Goal: Check status: Check status

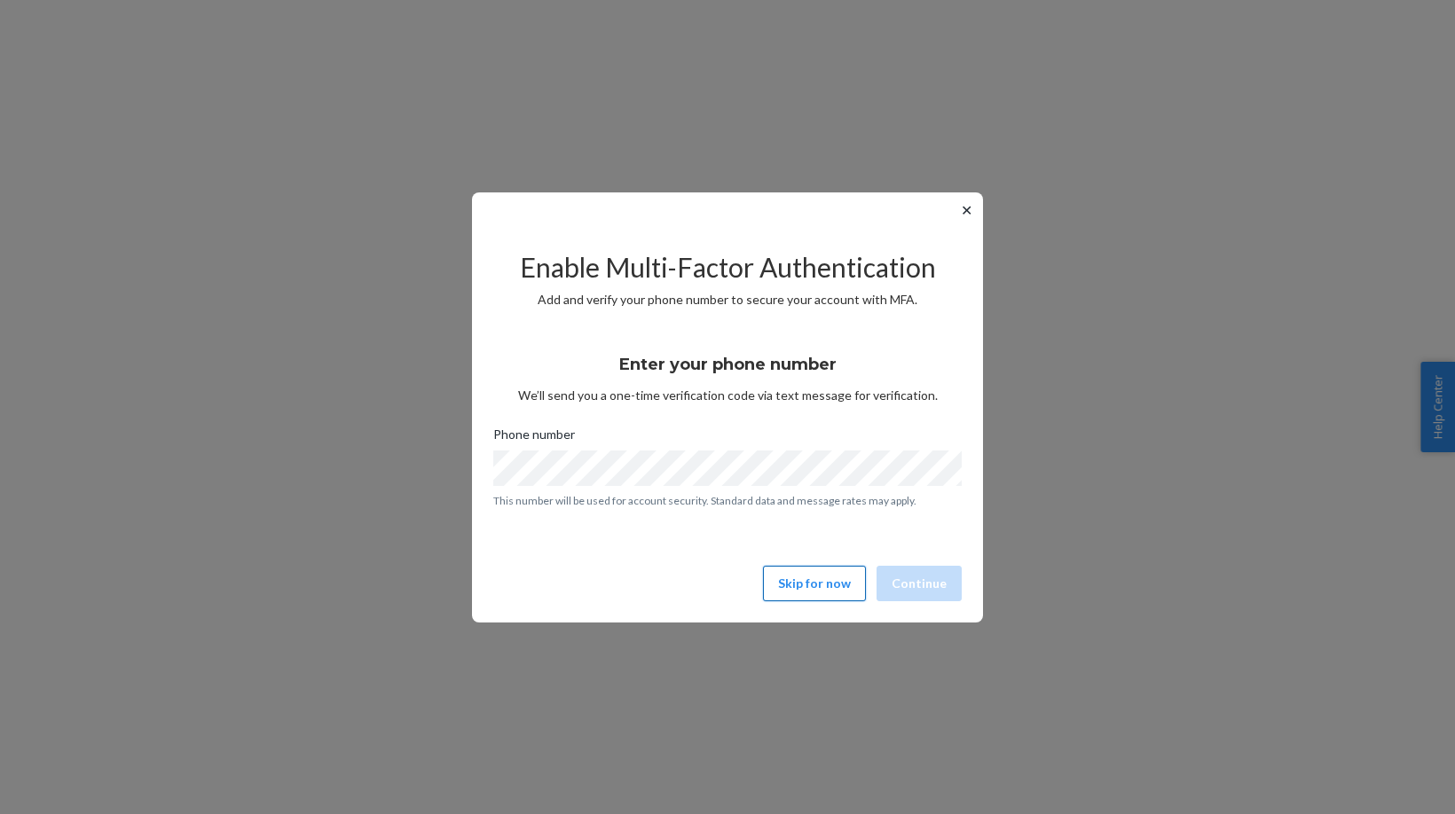
click at [842, 579] on button "Skip for now" at bounding box center [814, 583] width 103 height 35
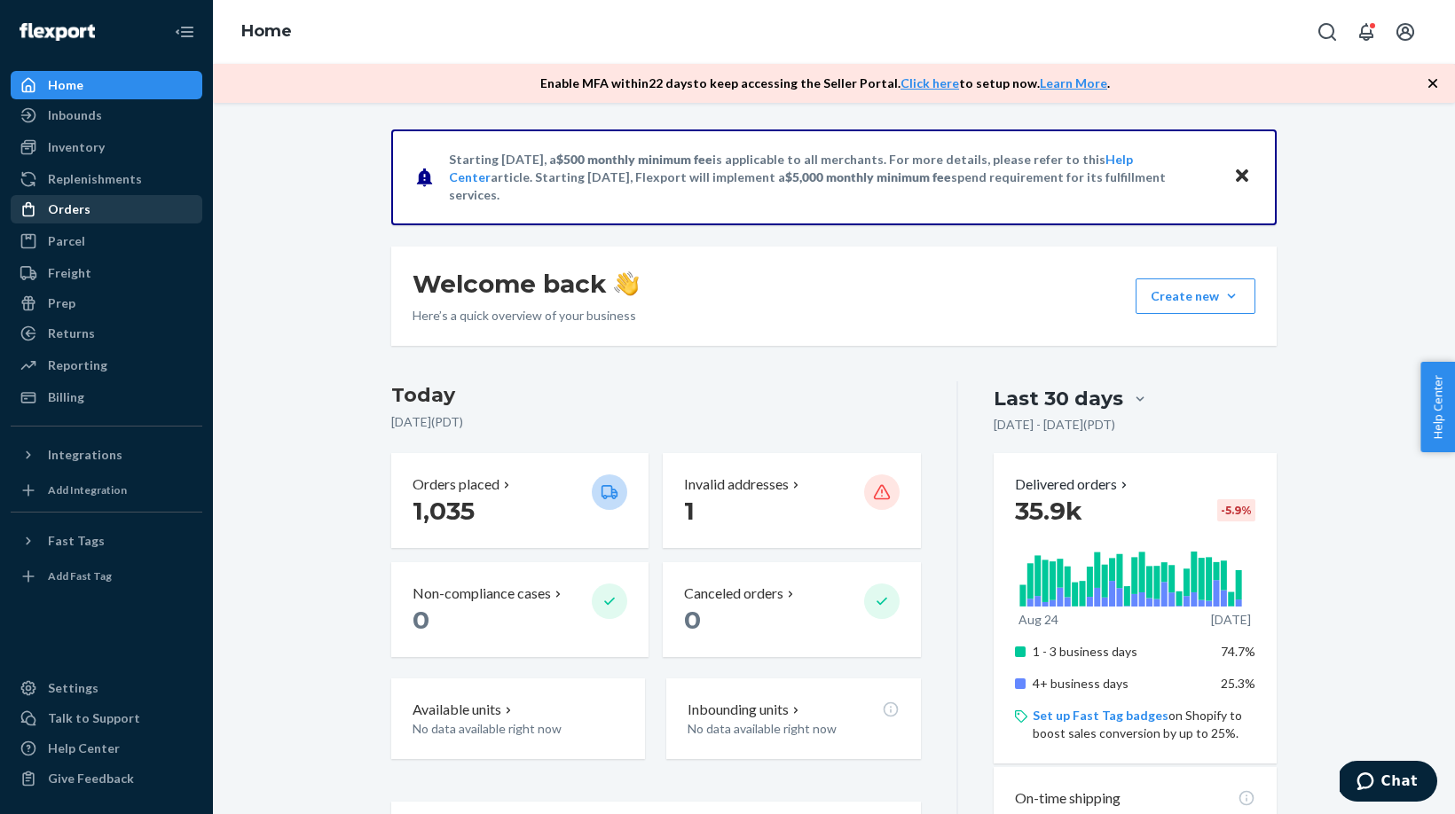
click at [81, 215] on div "Orders" at bounding box center [69, 209] width 43 height 18
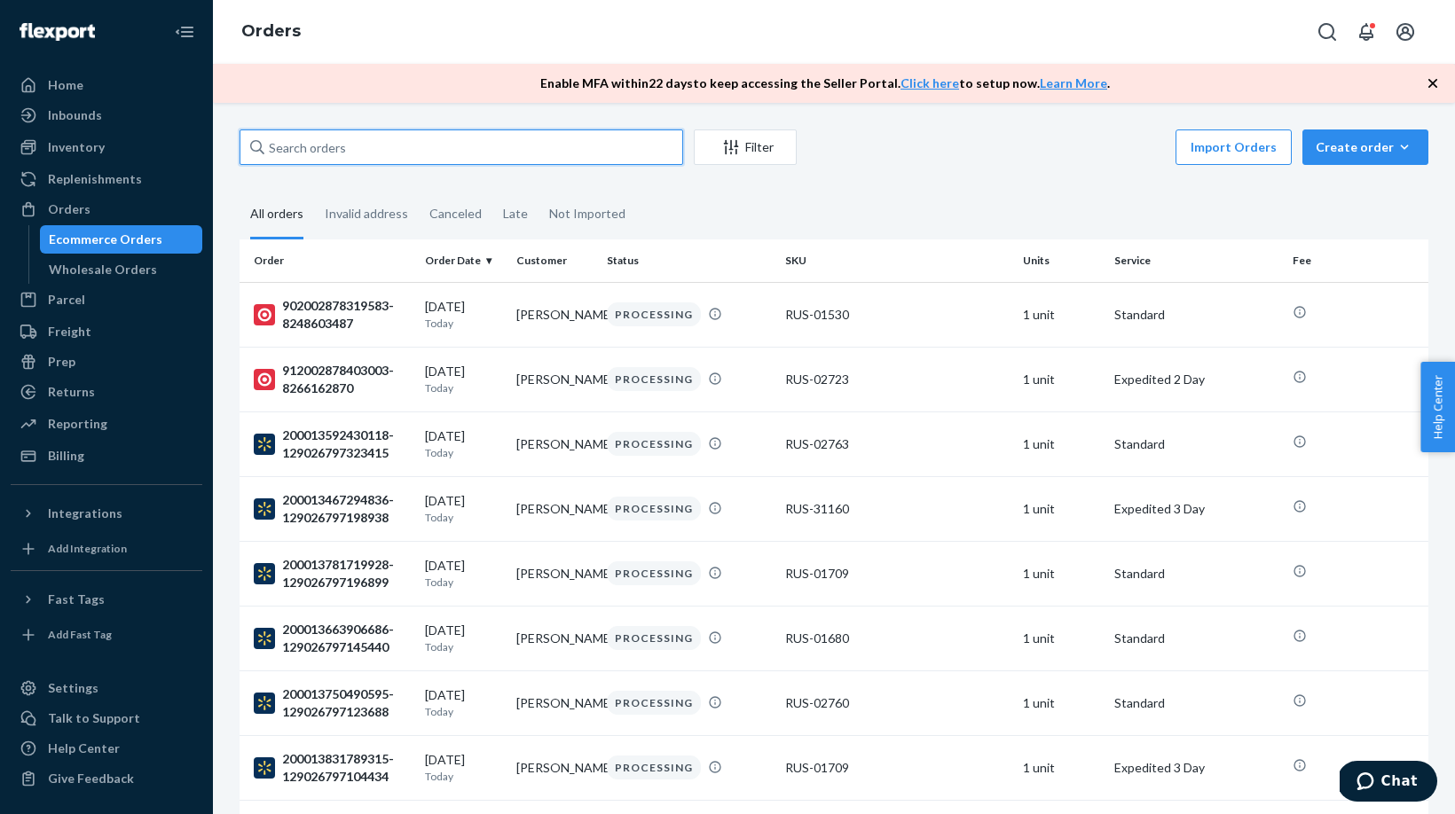
click at [485, 147] on input "text" at bounding box center [462, 147] width 444 height 35
paste input "[PHONE_NUMBER]"
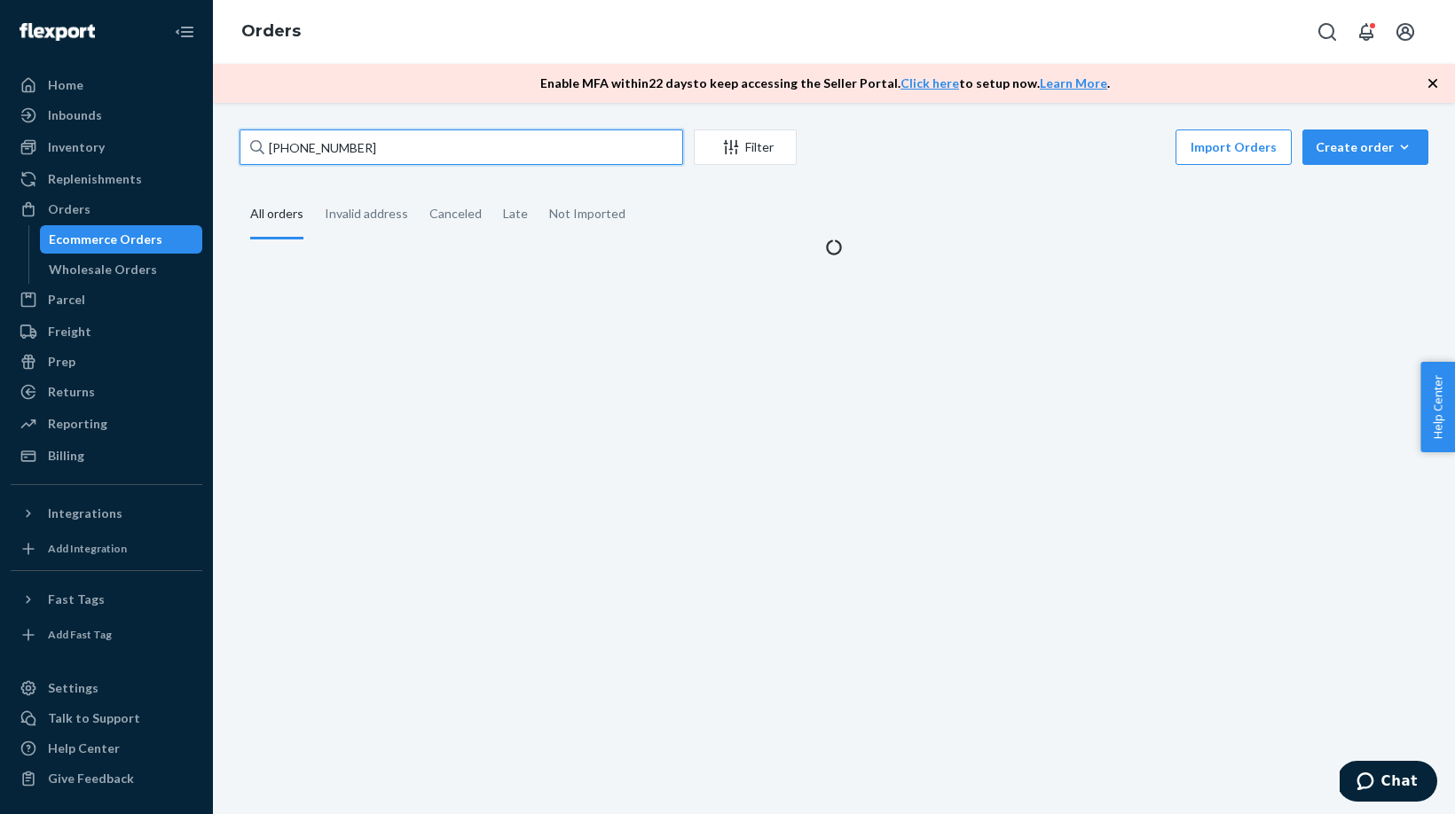
type input "[PHONE_NUMBER]"
